Goal: Find specific page/section: Find specific page/section

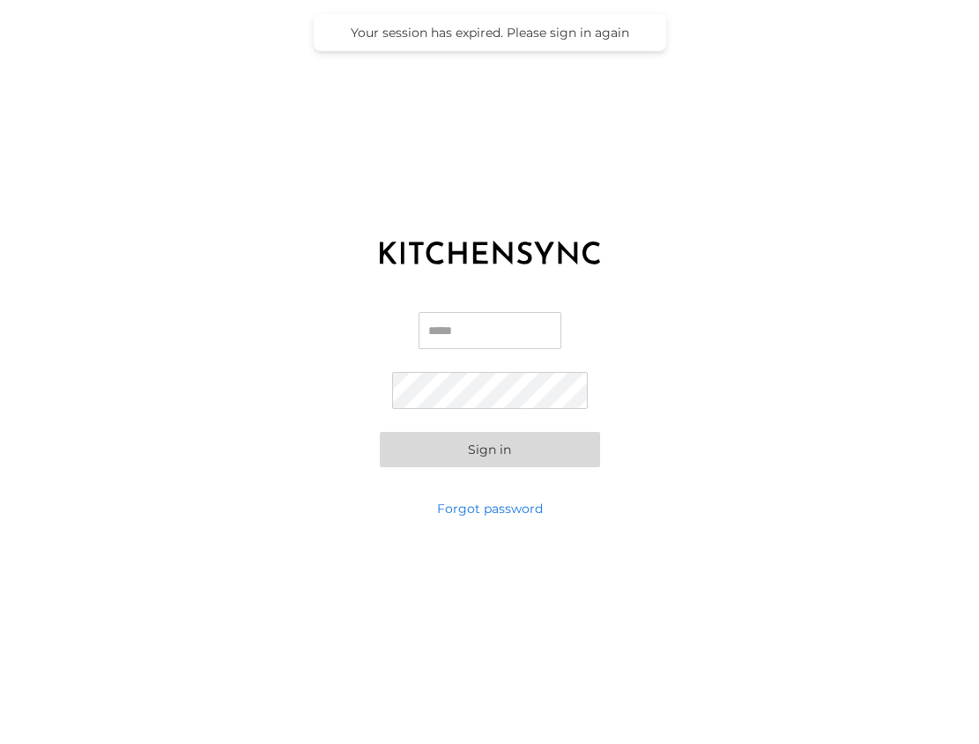
type input "**********"
click at [489, 449] on button "Sign in" at bounding box center [490, 449] width 220 height 35
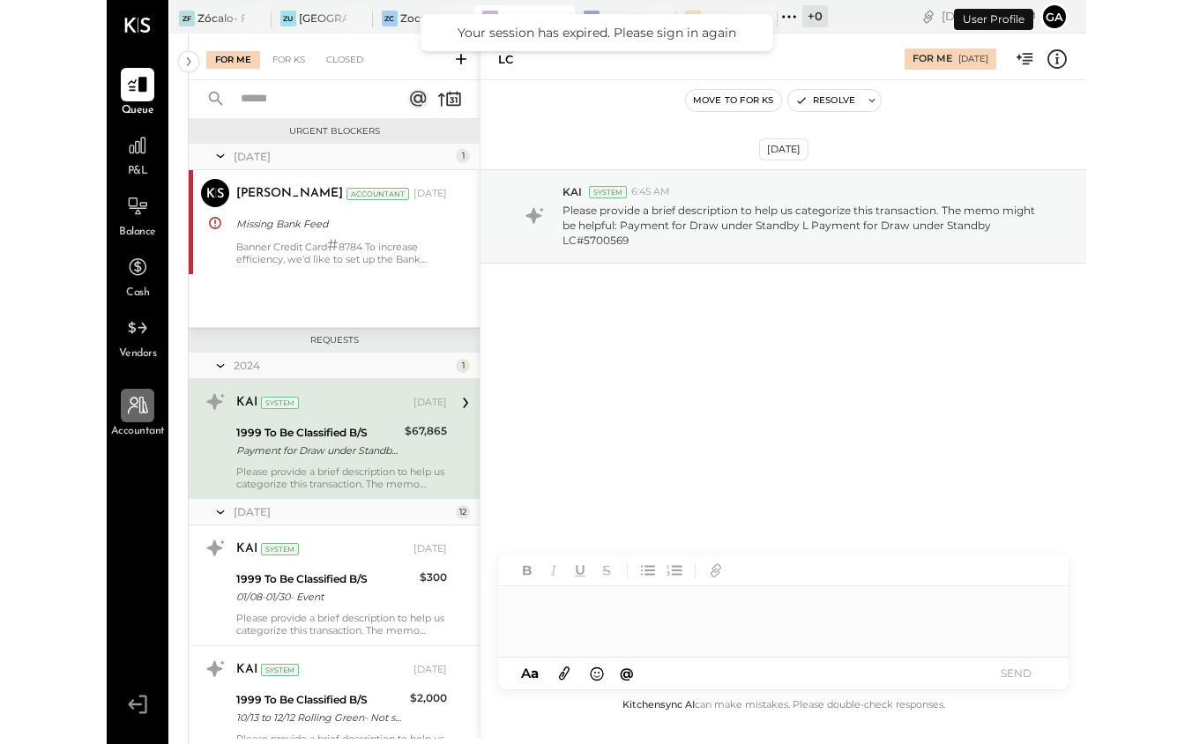
scroll to position [6, 0]
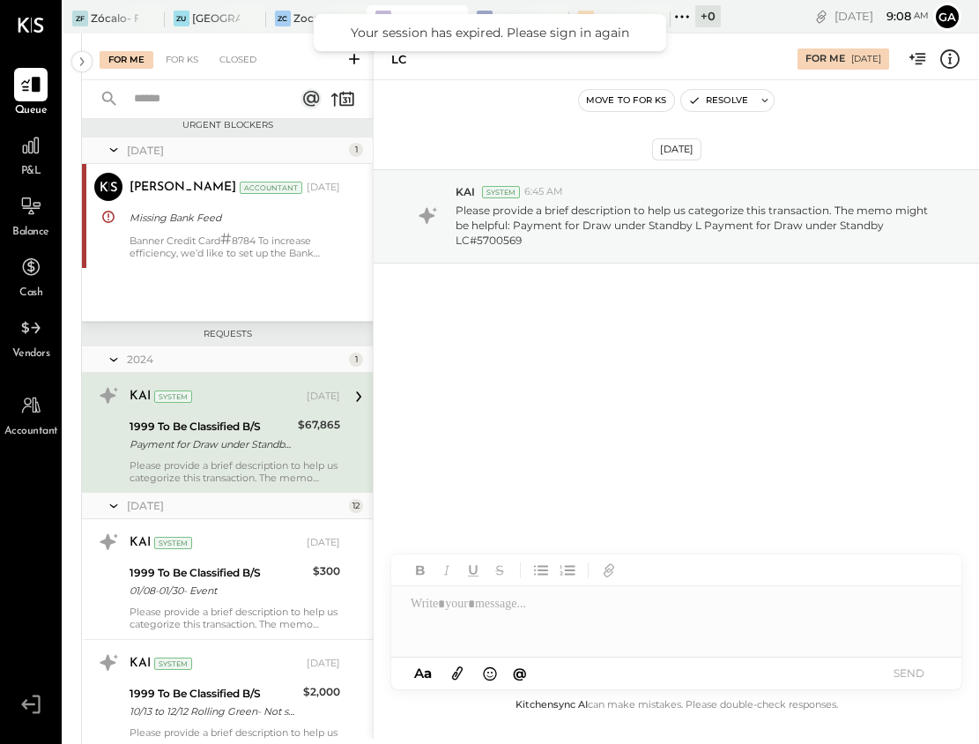
click at [29, 172] on span "P&L" at bounding box center [31, 172] width 20 height 16
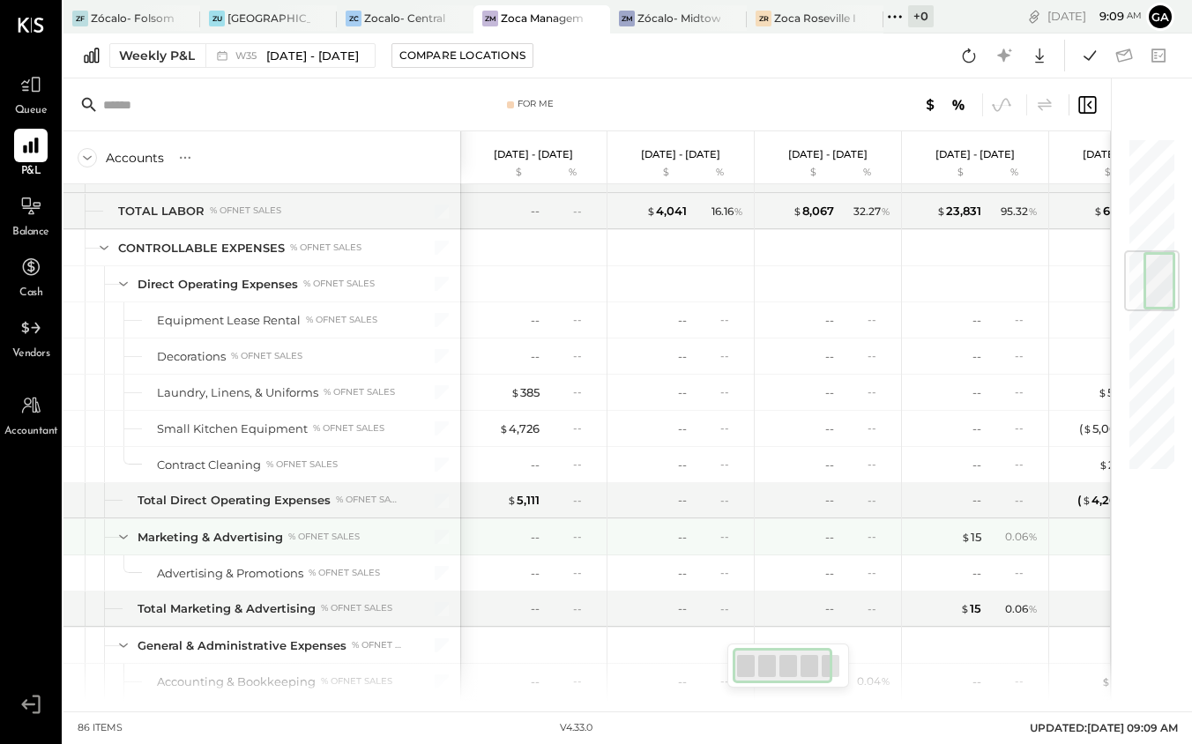
scroll to position [959, 0]
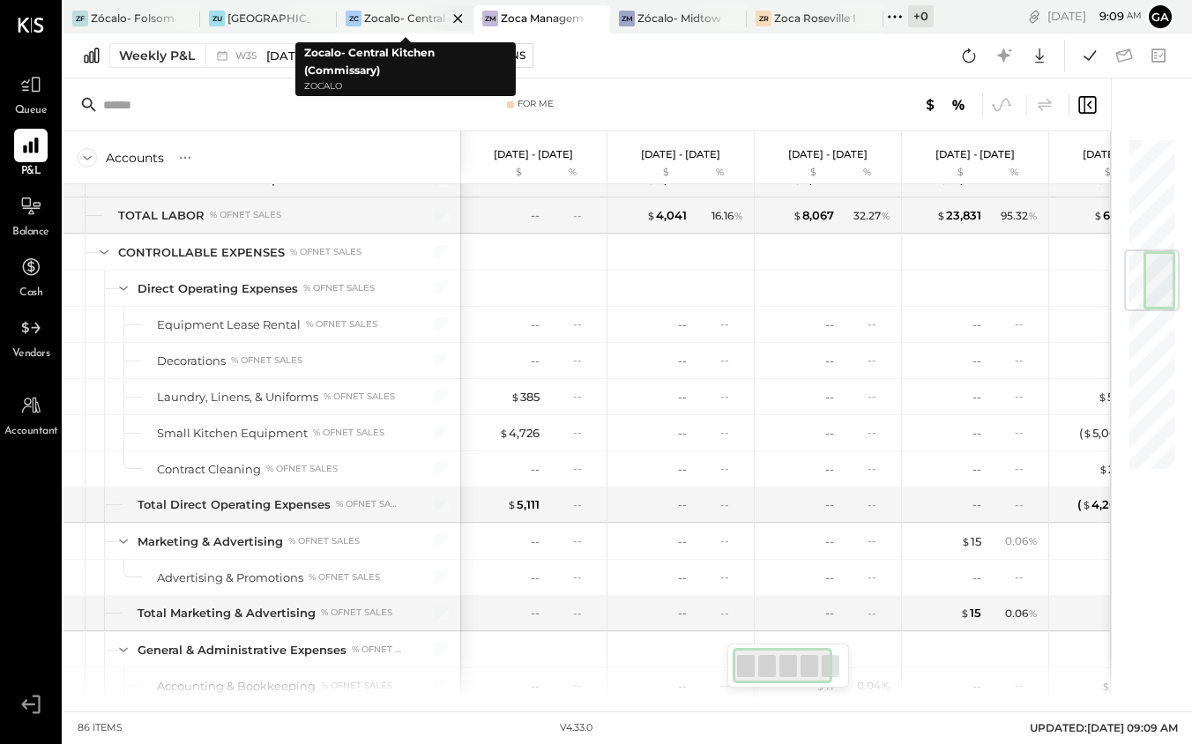
click at [381, 15] on div "Zocalo- Central Kitchen (Commissary)" at bounding box center [405, 18] width 83 height 15
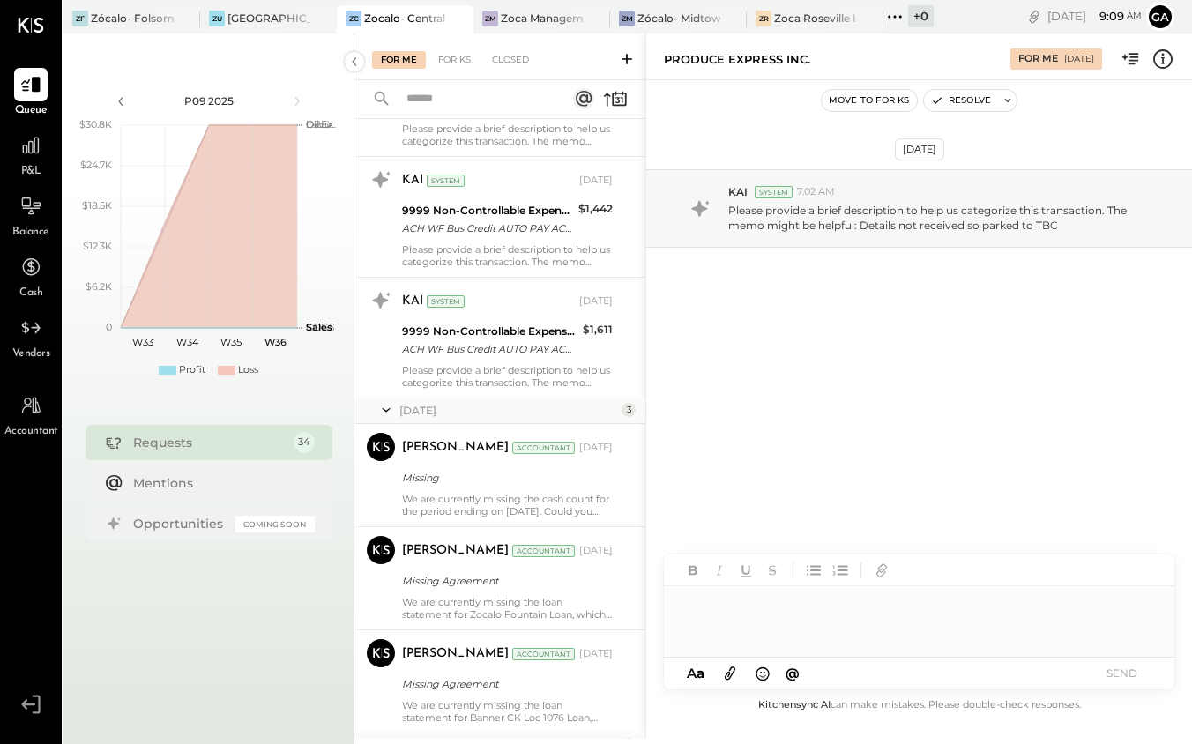
scroll to position [228, 0]
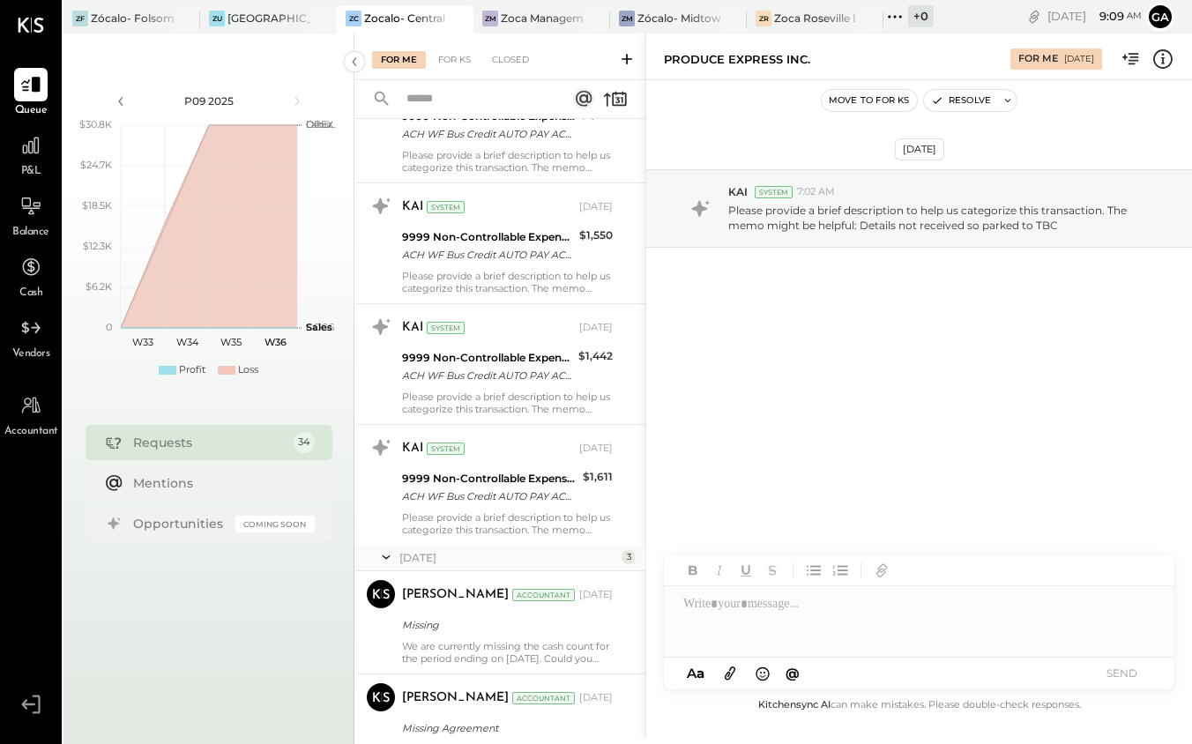
click at [30, 170] on span "P&L" at bounding box center [31, 172] width 20 height 16
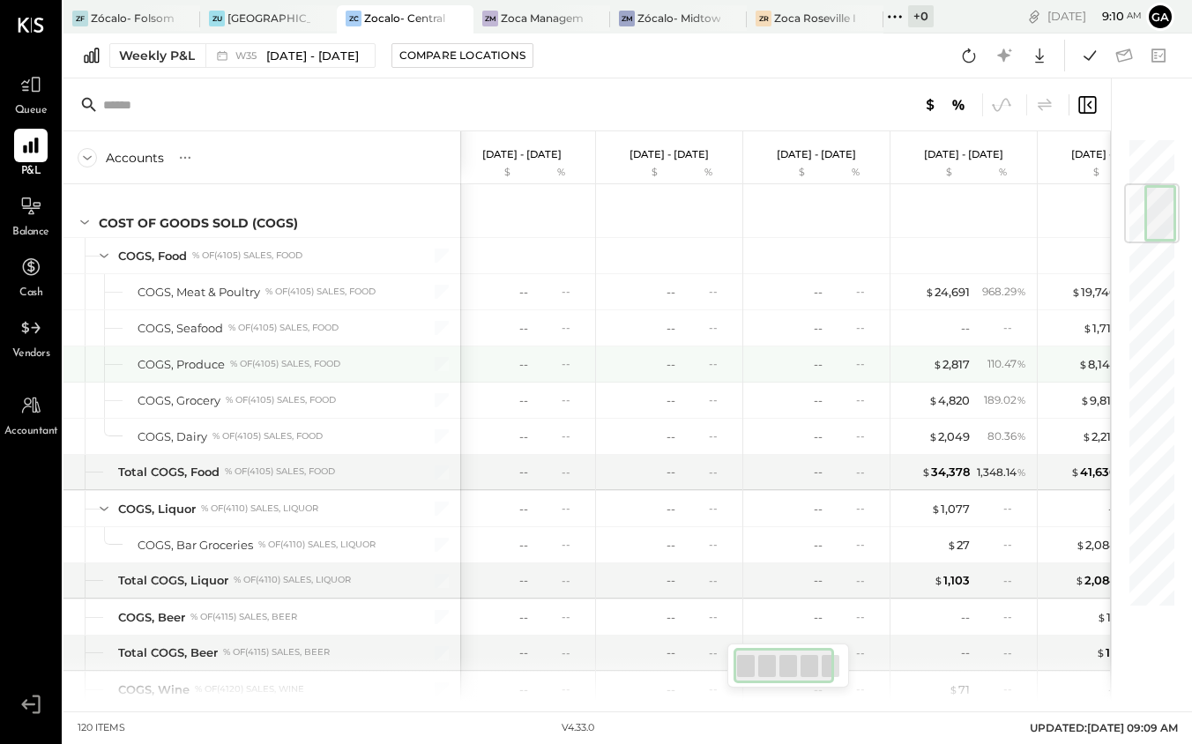
scroll to position [0, 9]
